Goal: Information Seeking & Learning: Learn about a topic

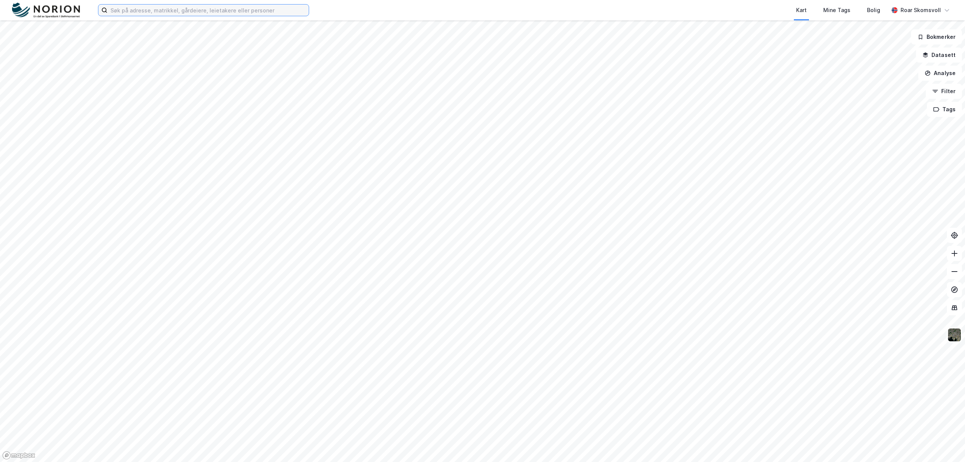
click at [199, 11] on input at bounding box center [207, 10] width 201 height 11
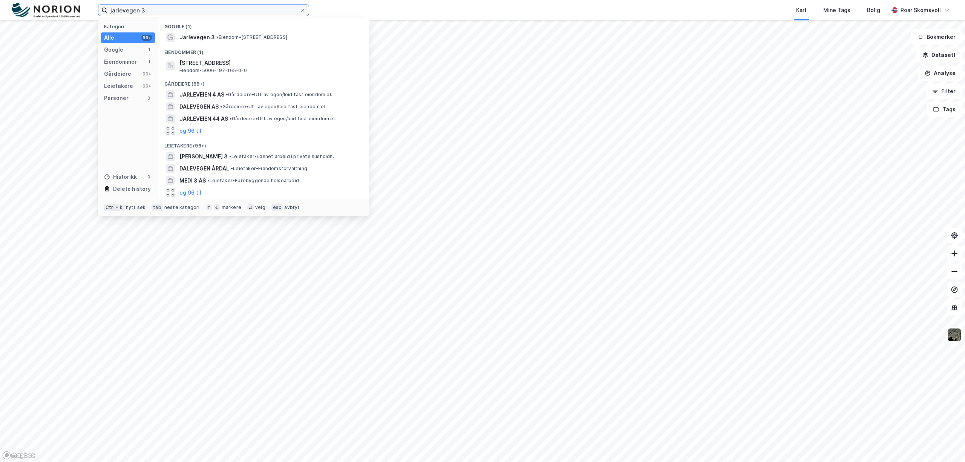
click at [202, 11] on input "jarlevegen 3" at bounding box center [203, 10] width 192 height 11
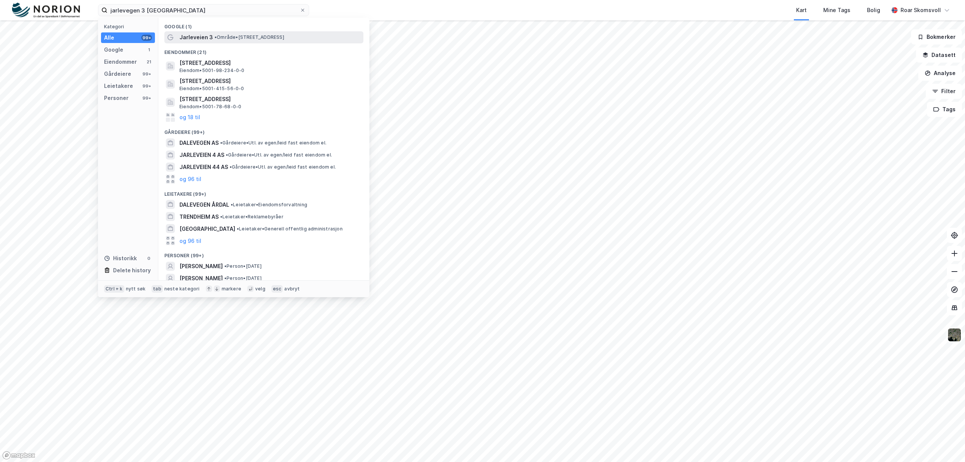
click at [211, 35] on div "Jarleveien 3 • Område • [STREET_ADDRESS]" at bounding box center [270, 37] width 182 height 9
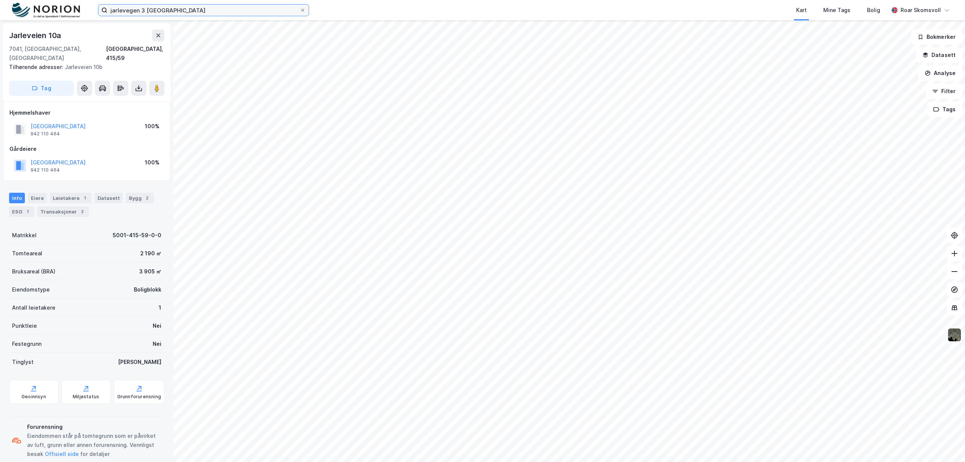
click at [180, 10] on input "jarlevegen 3 [GEOGRAPHIC_DATA]" at bounding box center [203, 10] width 192 height 11
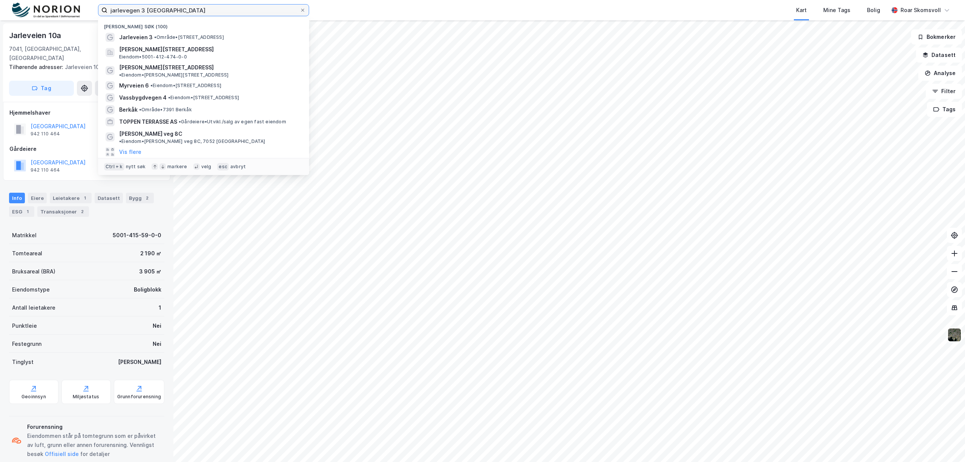
click at [186, 11] on input "jarlevegen 3 [GEOGRAPHIC_DATA]" at bounding box center [203, 10] width 192 height 11
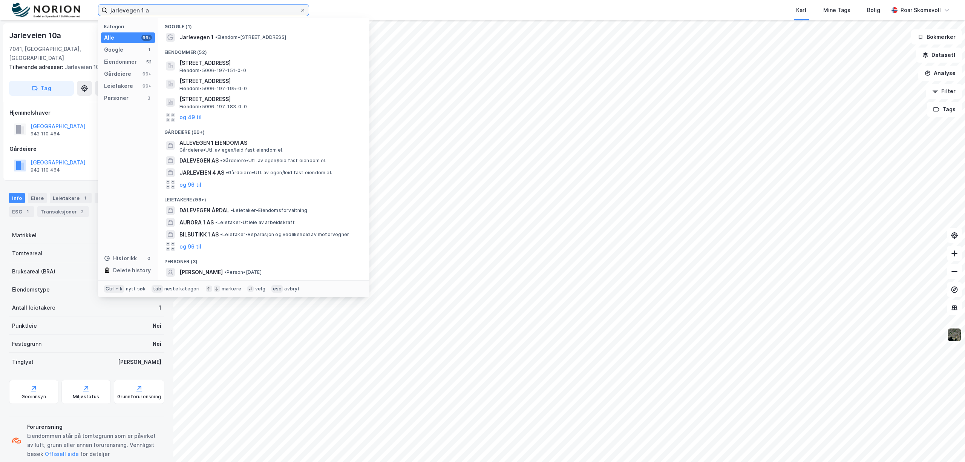
click at [161, 11] on input "jarlevegen 1 a" at bounding box center [203, 10] width 192 height 11
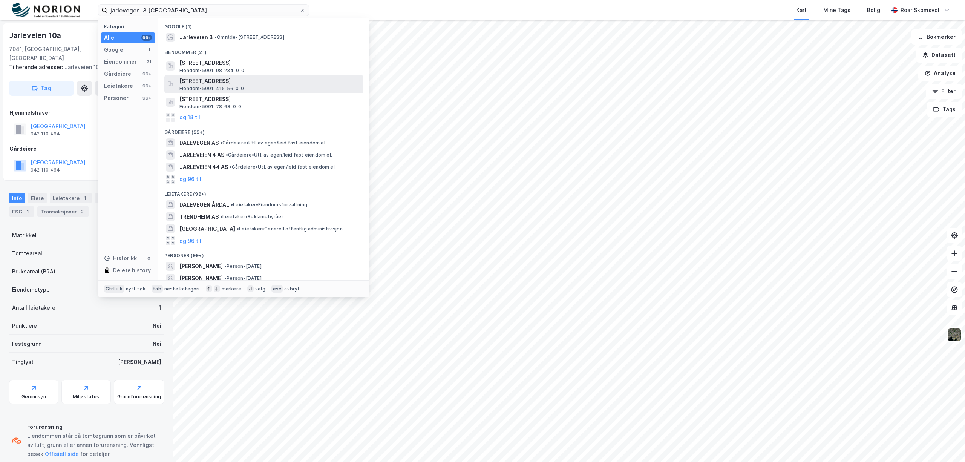
click at [213, 81] on span "[STREET_ADDRESS]" at bounding box center [269, 81] width 181 height 9
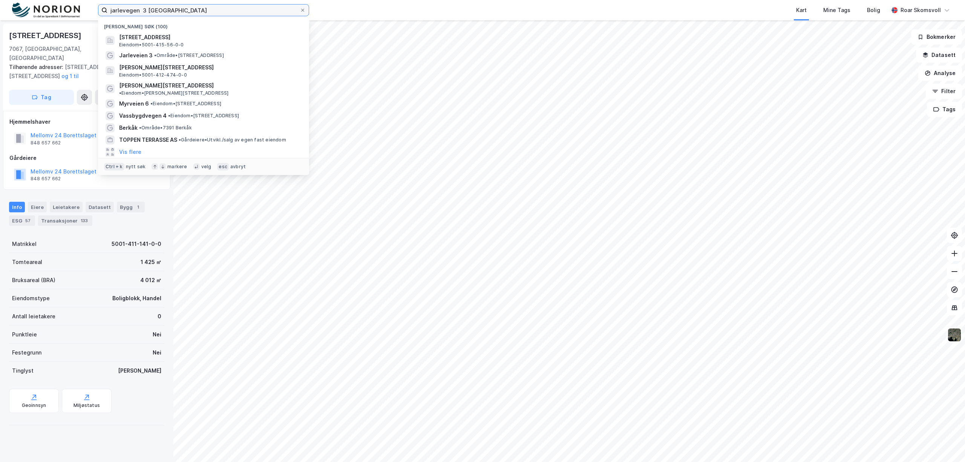
drag, startPoint x: 185, startPoint y: 6, endPoint x: 63, endPoint y: -9, distance: 123.8
click at [63, 0] on html "jarlevegen 3 trondheim Nylige søk (100) [STREET_ADDRESS] Eiendom • 5001-415-56-…" at bounding box center [482, 231] width 965 height 462
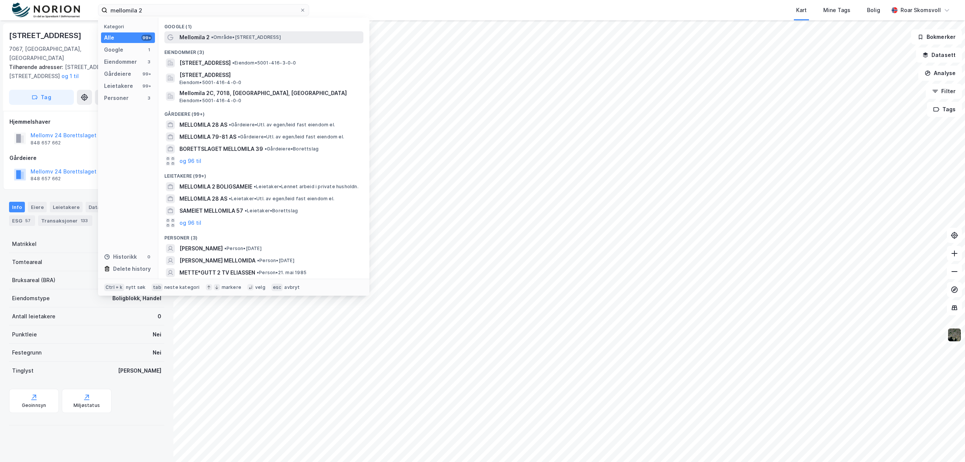
click at [202, 37] on span "Mellomila 2" at bounding box center [194, 37] width 30 height 9
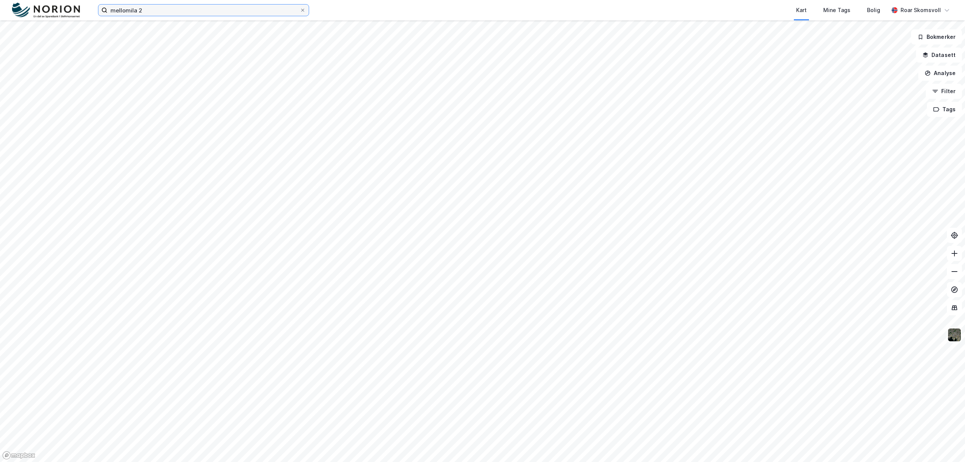
click at [161, 8] on input "mellomila 2" at bounding box center [203, 10] width 192 height 11
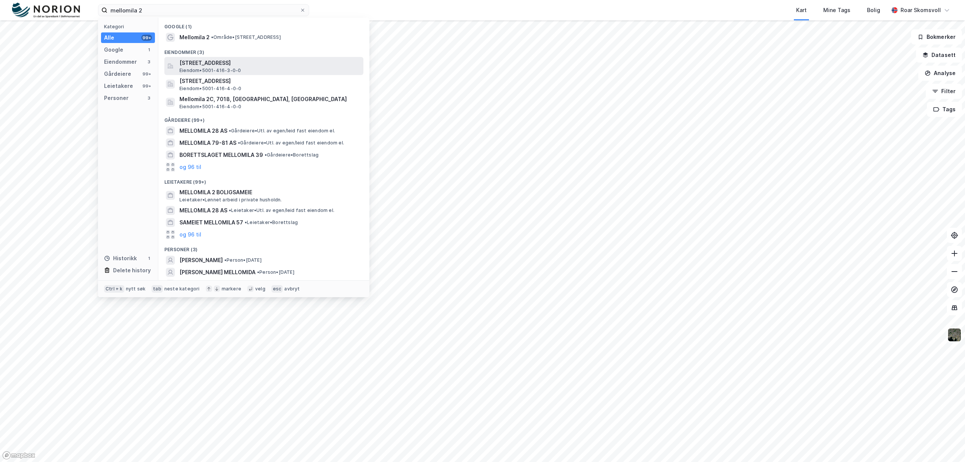
click at [239, 63] on span "[STREET_ADDRESS]" at bounding box center [269, 62] width 181 height 9
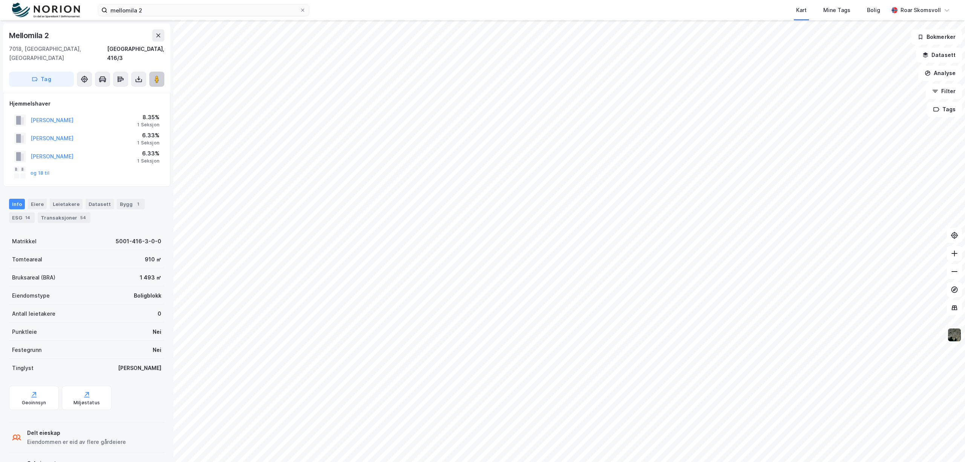
click at [158, 75] on image at bounding box center [157, 79] width 5 height 8
click at [154, 8] on input "mellomila 2" at bounding box center [203, 10] width 192 height 11
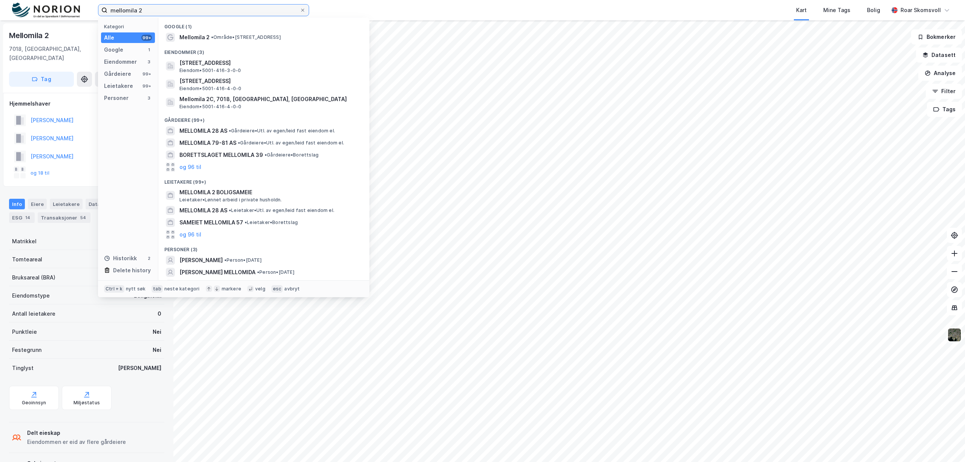
click at [154, 8] on input "mellomila 2" at bounding box center [203, 10] width 192 height 11
click at [522, 7] on div "Kart Mine Tags Bolig" at bounding box center [616, 10] width 543 height 20
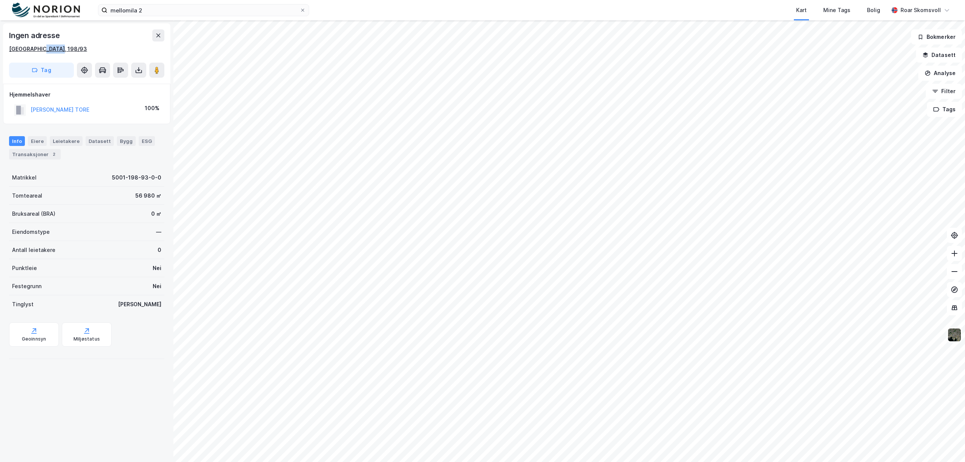
drag, startPoint x: 55, startPoint y: 49, endPoint x: 38, endPoint y: 50, distance: 16.2
click at [38, 50] on div "[GEOGRAPHIC_DATA], 198/93" at bounding box center [86, 48] width 155 height 9
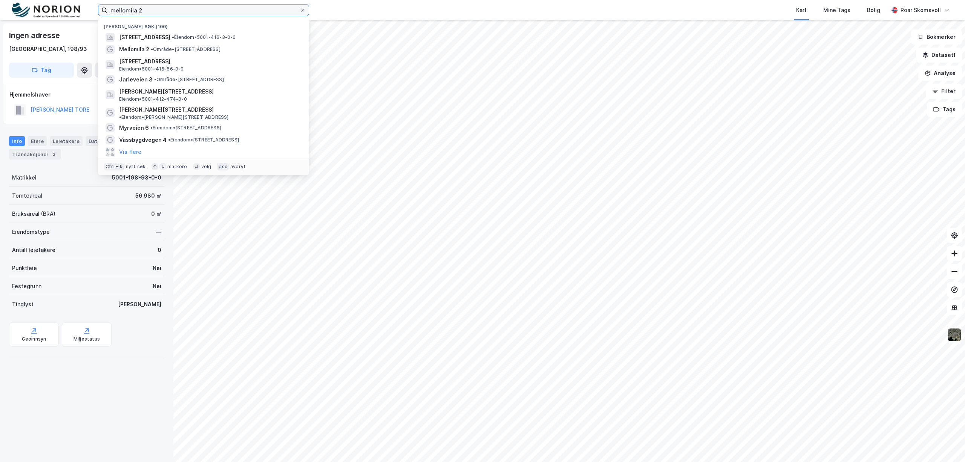
drag, startPoint x: 165, startPoint y: 8, endPoint x: 58, endPoint y: 10, distance: 107.5
click at [58, 10] on div "mellomila 2 Nylige søk (100) Mellomila 2, 7018, [GEOGRAPHIC_DATA], [GEOGRAPHIC_…" at bounding box center [482, 10] width 965 height 20
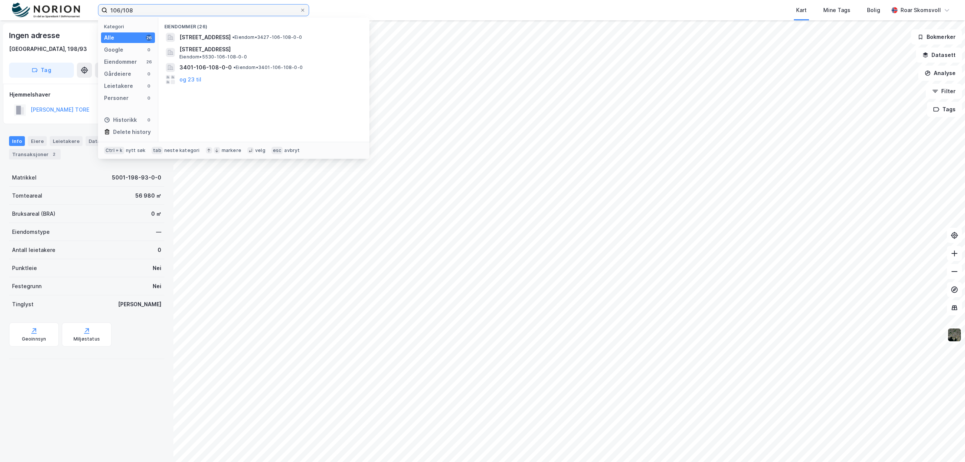
click at [109, 9] on input "106/108" at bounding box center [203, 10] width 192 height 11
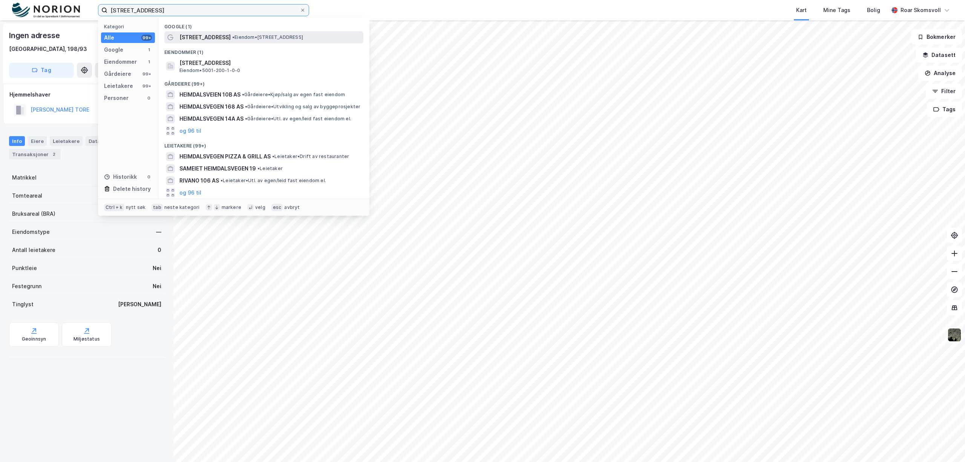
type input "[STREET_ADDRESS]"
click at [221, 38] on span "[STREET_ADDRESS]" at bounding box center [204, 37] width 51 height 9
